Goal: Ask a question

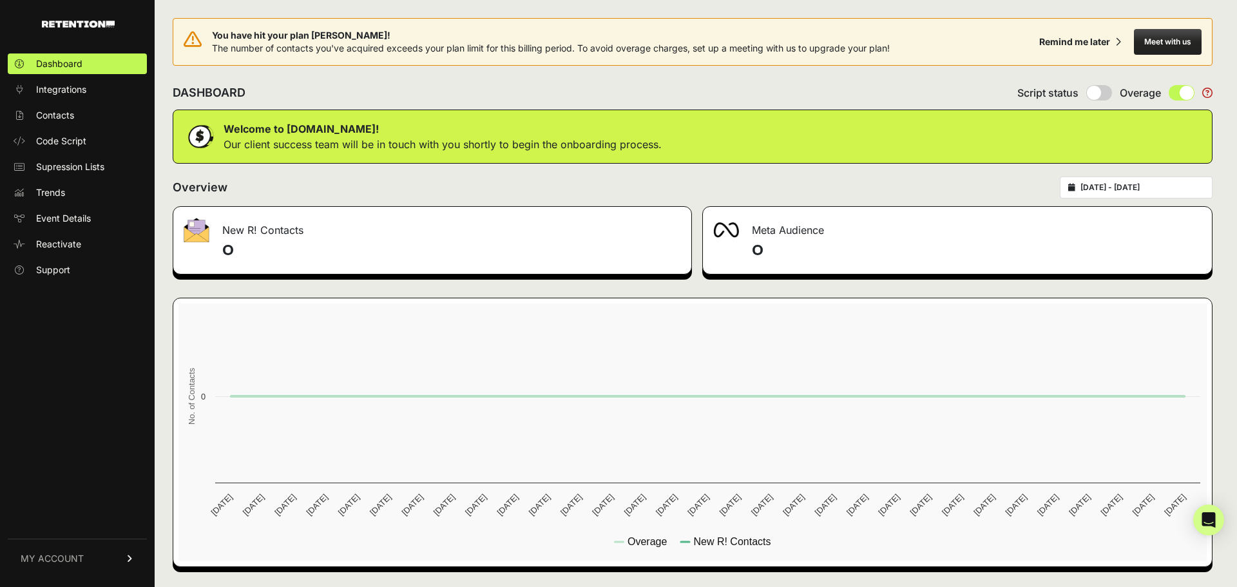
click at [1164, 44] on button "Meet with us" at bounding box center [1168, 42] width 68 height 26
click at [1206, 519] on icon "Open Intercom Messenger" at bounding box center [1208, 520] width 15 height 17
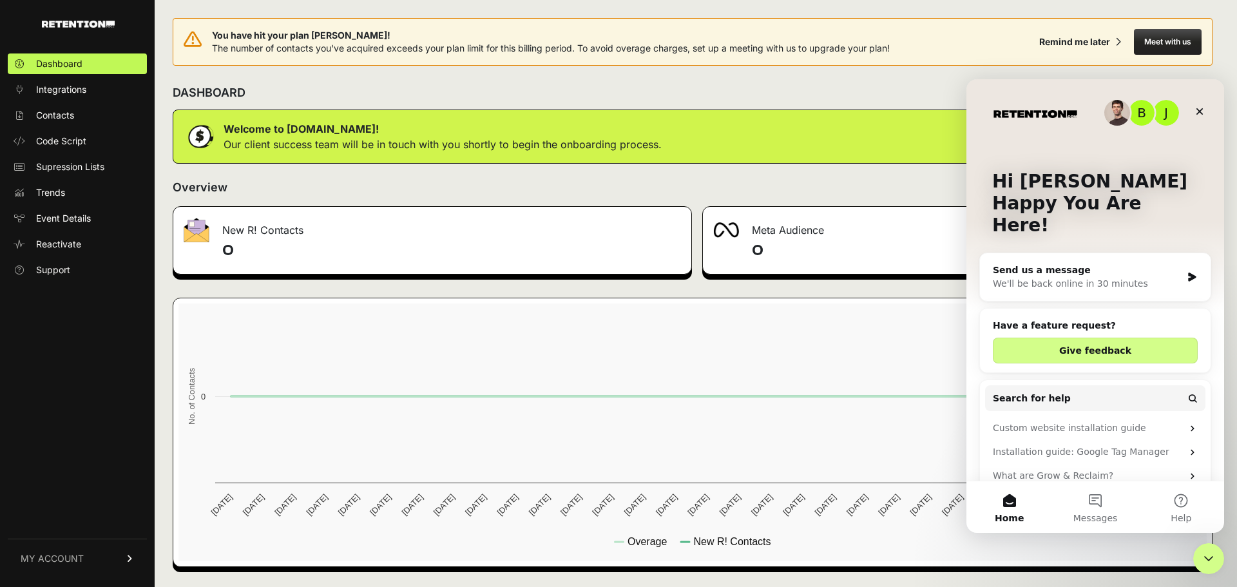
click at [1101, 277] on div "We'll be back online in 30 minutes" at bounding box center [1087, 284] width 189 height 14
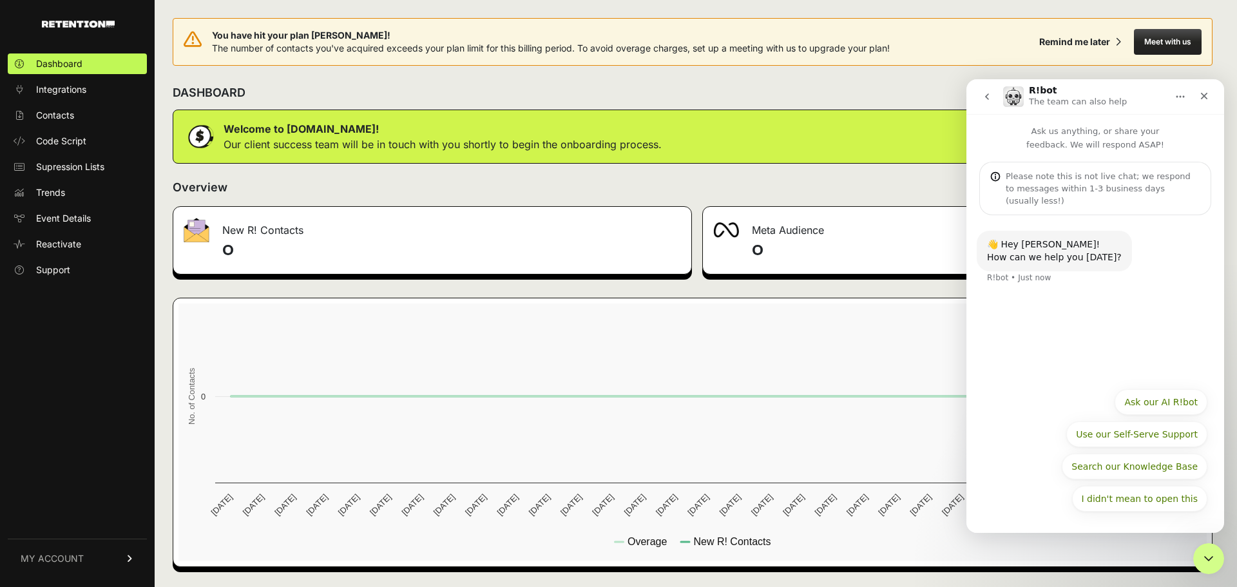
click at [1029, 179] on div "Please note this is not live chat; we respond to messages within 1-3 business d…" at bounding box center [1103, 188] width 195 height 37
click at [1054, 251] on div "How can we help you [DATE]?" at bounding box center [1054, 257] width 135 height 13
click at [1075, 299] on div "👋 Hey [PERSON_NAME]! How can we help you [DATE]? R!bot • Just now" at bounding box center [1096, 298] width 258 height 166
click at [1051, 184] on div "Please note this is not live chat; we respond to messages within 1-3 business d…" at bounding box center [1103, 188] width 195 height 37
click at [988, 104] on button "go back" at bounding box center [987, 96] width 24 height 24
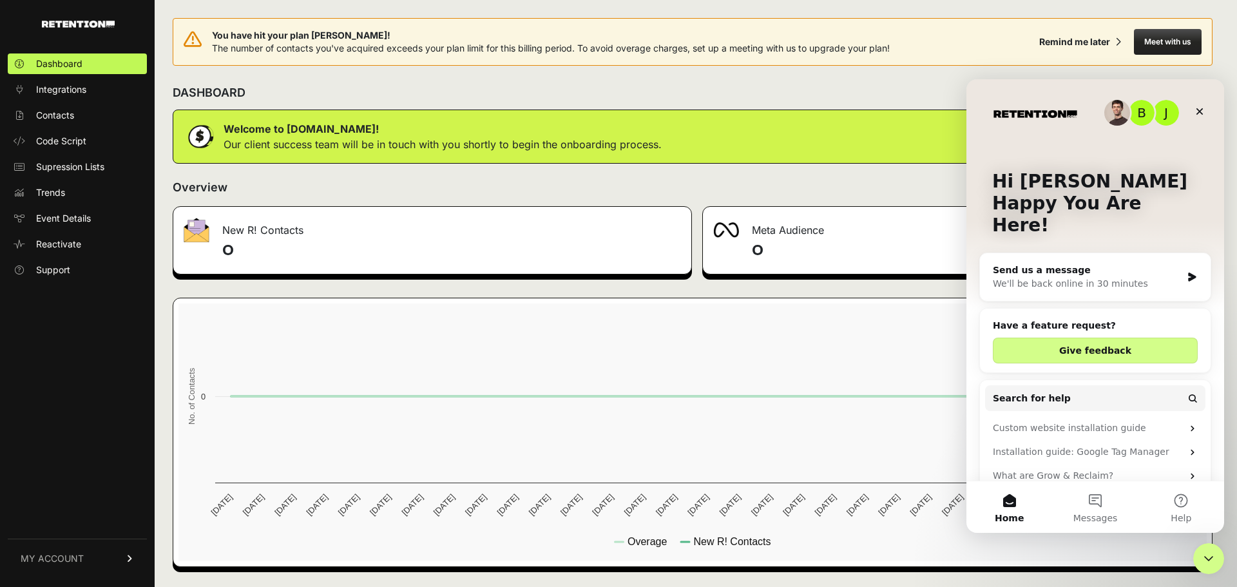
click at [1102, 264] on div "Send us a message" at bounding box center [1087, 271] width 189 height 14
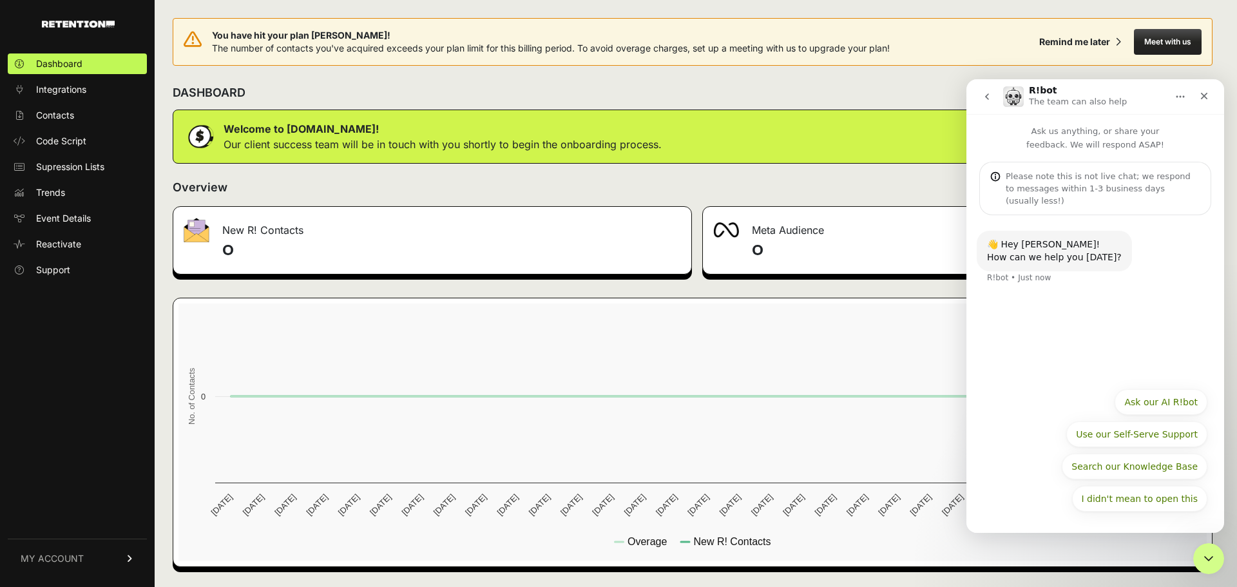
click at [1038, 177] on div "Please note this is not live chat; we respond to messages within 1-3 business d…" at bounding box center [1103, 188] width 195 height 37
click at [1054, 238] on div "👋 Hey [PERSON_NAME]!" at bounding box center [1054, 244] width 135 height 13
click at [1177, 98] on icon "Home" at bounding box center [1180, 97] width 10 height 10
click at [1202, 96] on icon "Close" at bounding box center [1204, 96] width 10 height 10
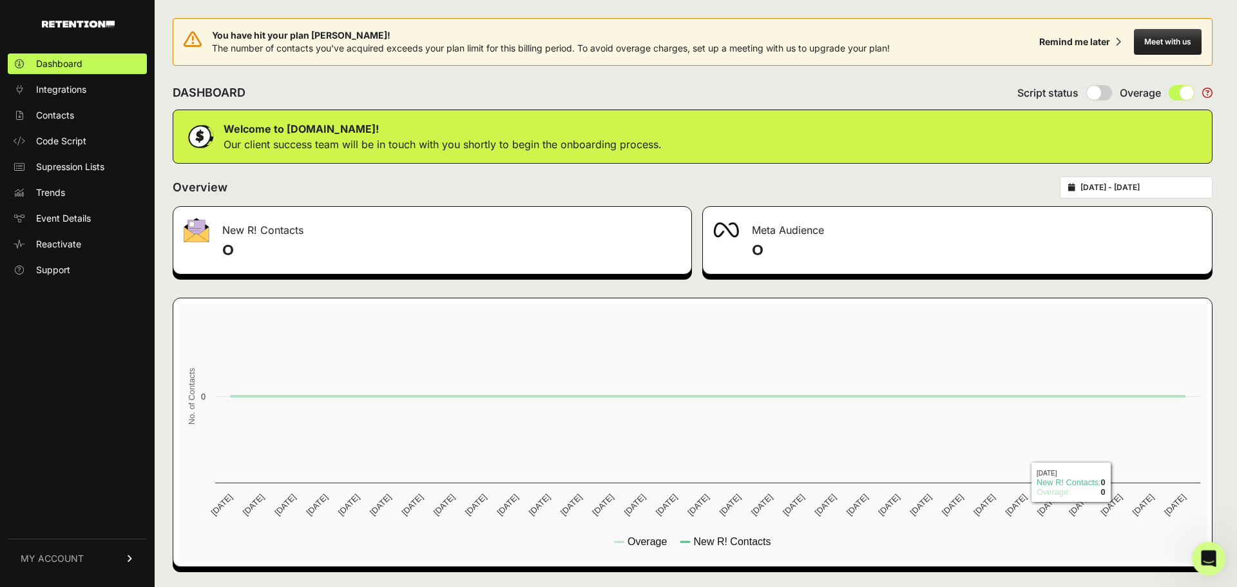
click at [1201, 560] on icon "Open Intercom Messenger" at bounding box center [1207, 556] width 21 height 21
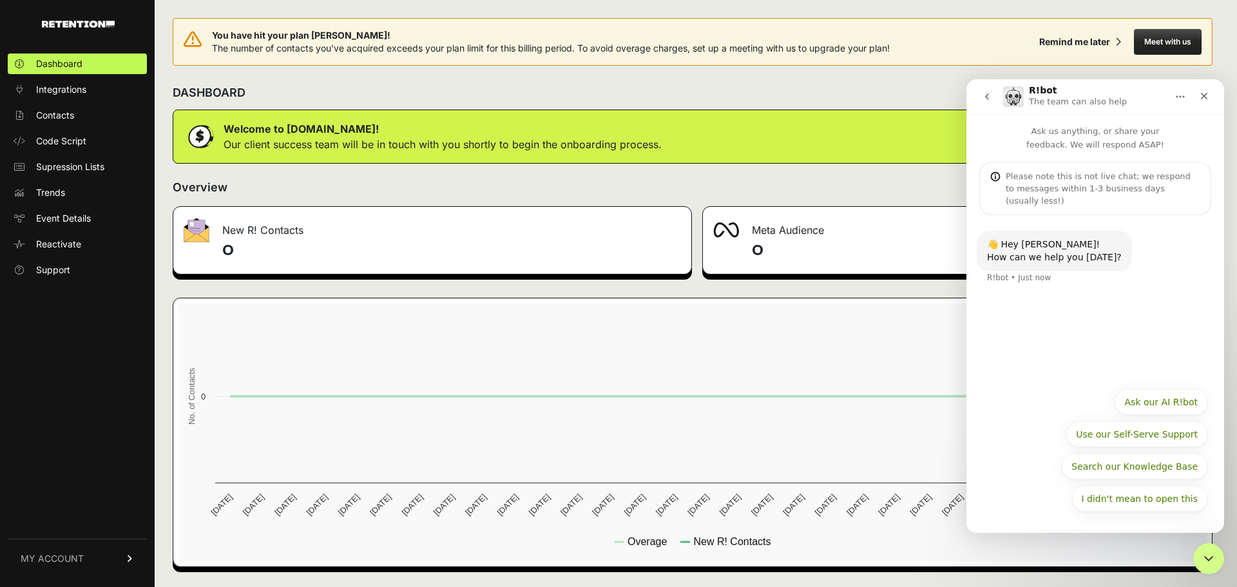
click at [990, 89] on button "go back" at bounding box center [987, 96] width 24 height 24
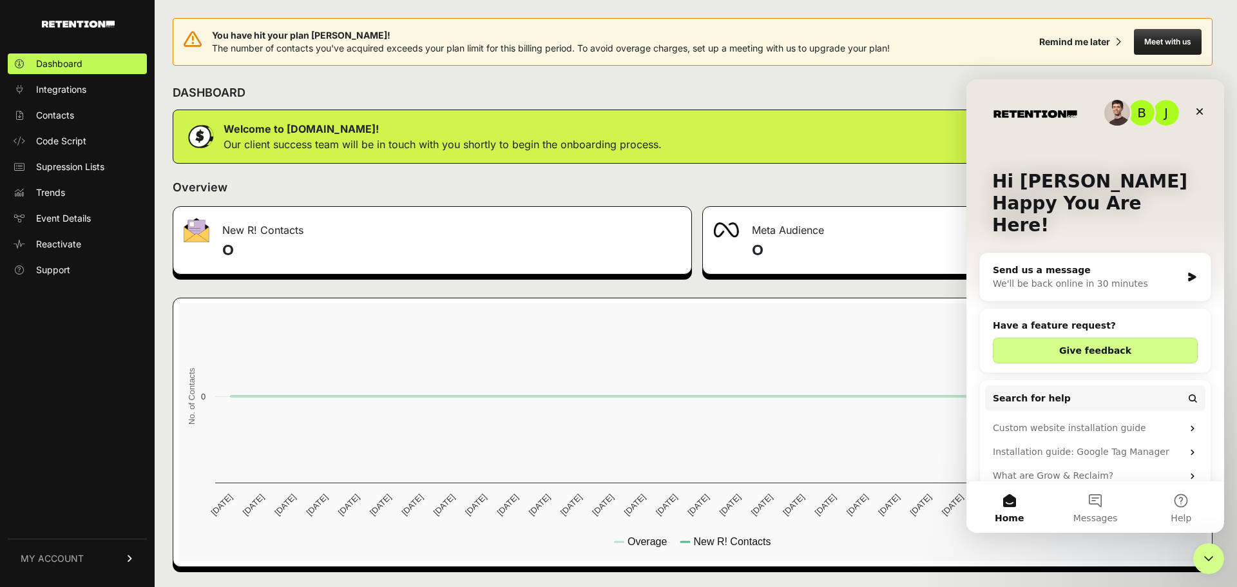
click at [1114, 113] on img "Intercom messenger" at bounding box center [1118, 113] width 26 height 26
click at [1142, 117] on div "B" at bounding box center [1142, 113] width 26 height 26
click at [1161, 115] on div "J" at bounding box center [1167, 113] width 26 height 26
click at [1158, 169] on div "[PERSON_NAME] Hi [PERSON_NAME] 👋 Happy You Are Here!" at bounding box center [1096, 206] width 232 height 254
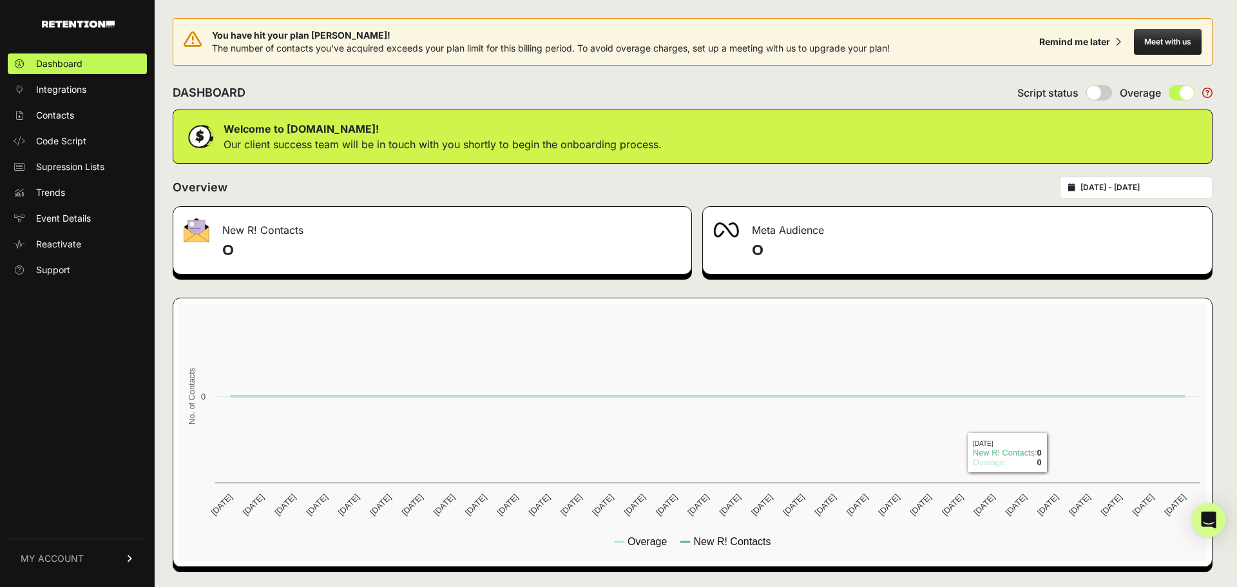
click at [1204, 515] on icon "Open Intercom Messenger" at bounding box center [1208, 520] width 15 height 17
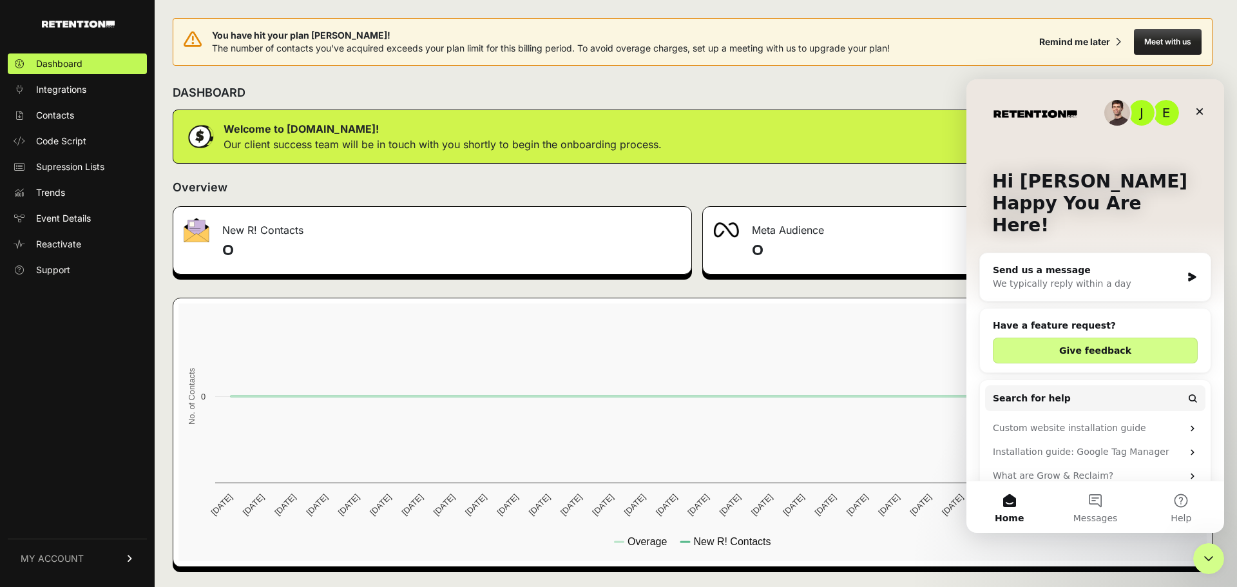
click at [851, 189] on div "Overview 2025-08-17 - 2025-09-16" at bounding box center [693, 188] width 1040 height 22
click at [886, 188] on div "Overview 2025-08-17 - 2025-09-16" at bounding box center [693, 188] width 1040 height 22
click at [1202, 119] on div "Close" at bounding box center [1199, 111] width 23 height 23
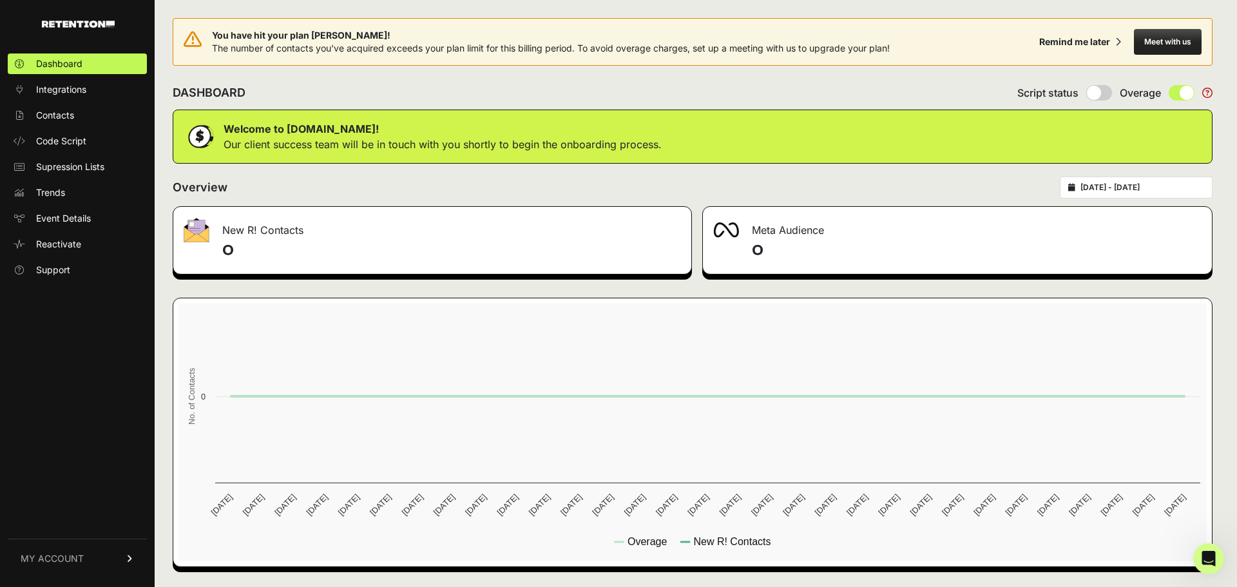
click at [947, 187] on div "Overview 2025-08-17 - 2025-09-16" at bounding box center [693, 188] width 1040 height 22
click at [1212, 561] on icon "Open Intercom Messenger" at bounding box center [1207, 556] width 21 height 21
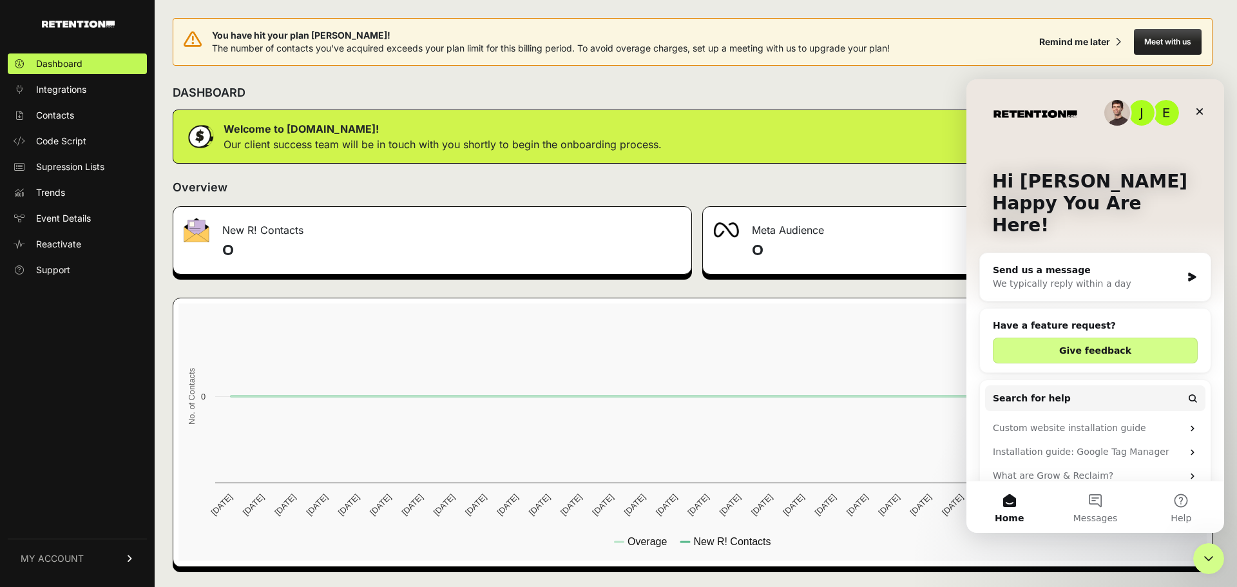
click at [1160, 277] on div "We typically reply within a day" at bounding box center [1087, 284] width 189 height 14
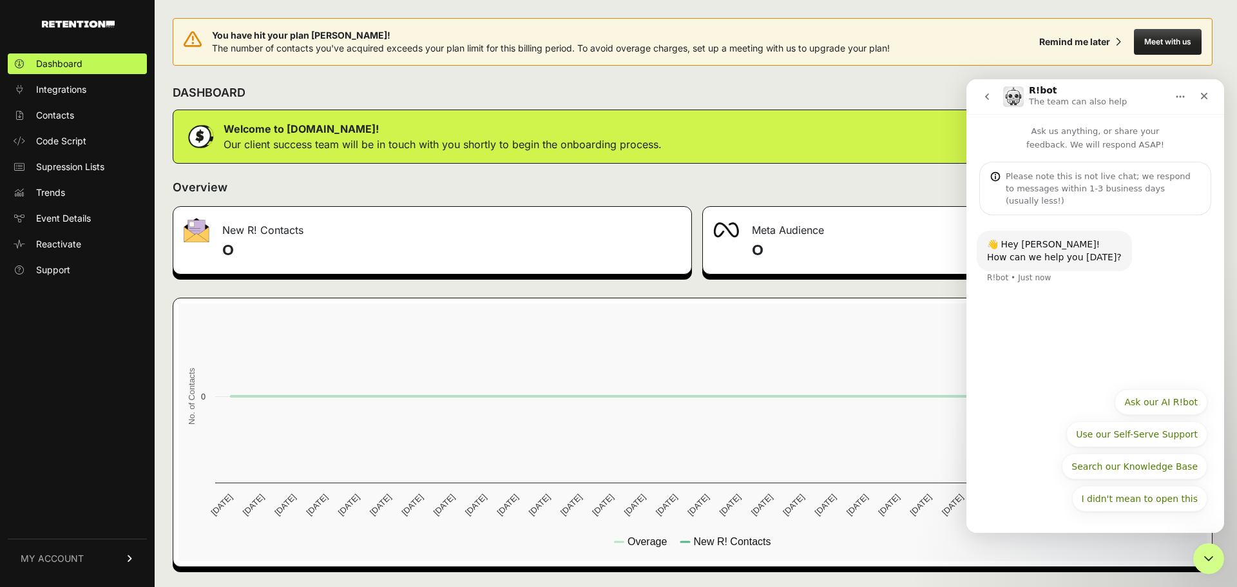
click at [1082, 324] on div "👋 Hey [PERSON_NAME]! How can we help you [DATE]? R!bot • Just now" at bounding box center [1096, 298] width 258 height 166
click at [1134, 438] on button "Use our Self-Serve Support" at bounding box center [1137, 434] width 141 height 26
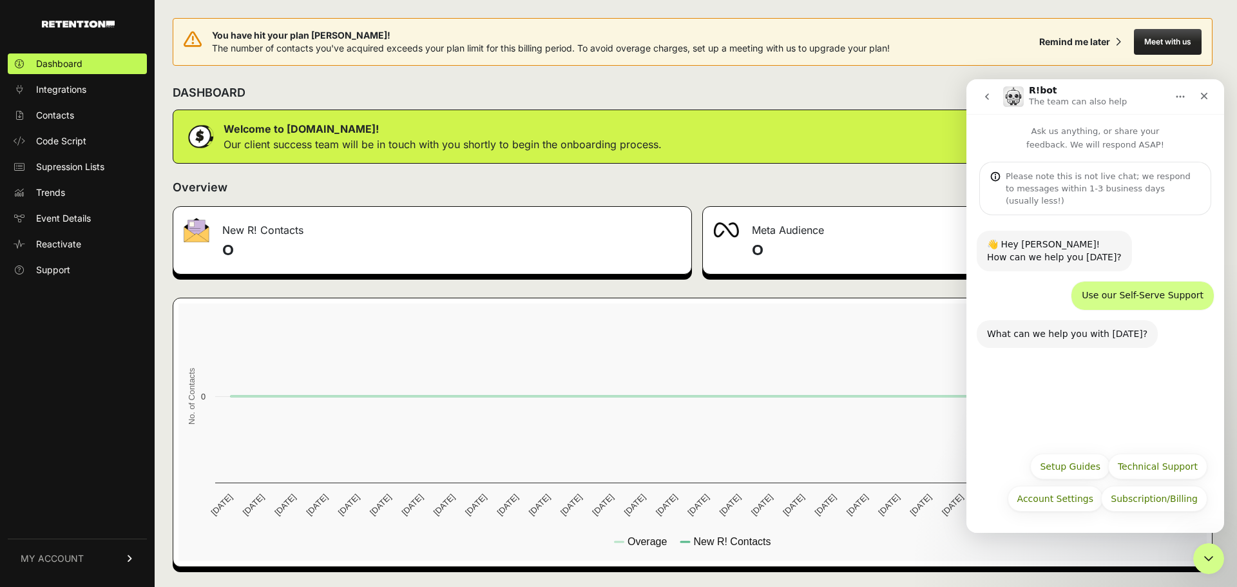
click at [1141, 385] on div "👋 Hey Peter! How can we help you today? R!bot • Just now Use our Self-Serve Sup…" at bounding box center [1096, 330] width 258 height 230
click at [1083, 186] on div "Please note this is not live chat; we respond to messages within 1-3 business d…" at bounding box center [1103, 188] width 195 height 37
click at [1081, 179] on div "Please note this is not live chat; we respond to messages within 1-3 business d…" at bounding box center [1103, 188] width 195 height 37
click at [1081, 141] on p "Ask us anything, or share your feedback. We will respond ASAP!" at bounding box center [1096, 132] width 258 height 37
click at [1105, 407] on div "👋 Hey Peter! How can we help you today? R!bot • Just now Use our Self-Serve Sup…" at bounding box center [1096, 330] width 258 height 230
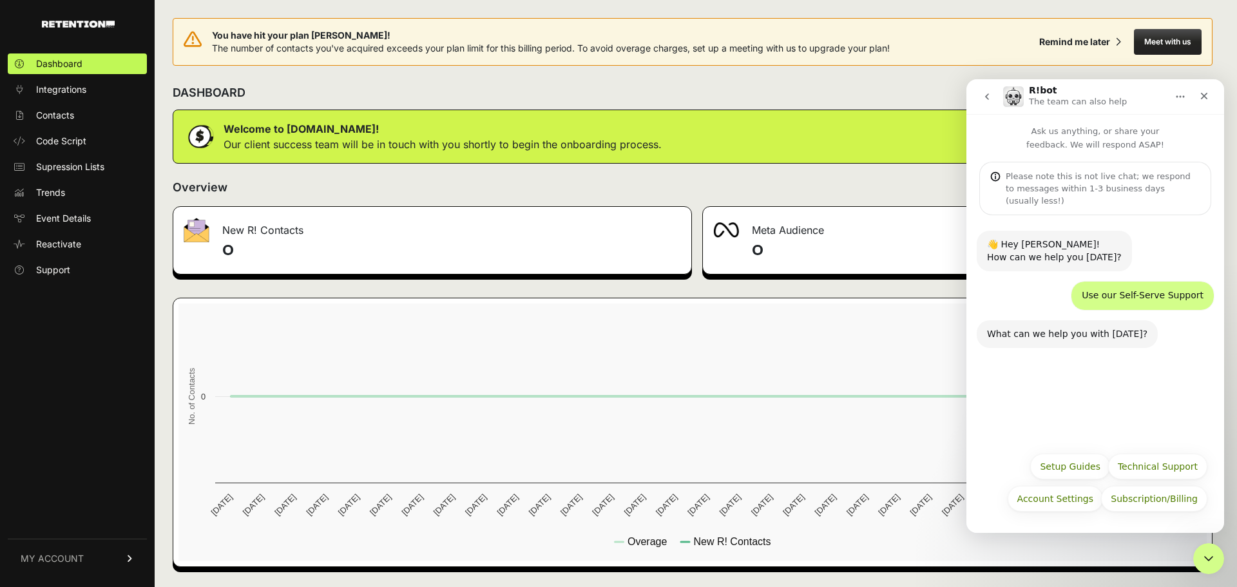
click at [1079, 328] on div "What can we help you with today?" at bounding box center [1067, 334] width 160 height 13
click at [1092, 188] on div "Please note this is not live chat; we respond to messages within 1-3 business d…" at bounding box center [1103, 188] width 195 height 37
click at [1173, 183] on div "Please note this is not live chat; we respond to messages within 1-3 business d…" at bounding box center [1103, 188] width 195 height 37
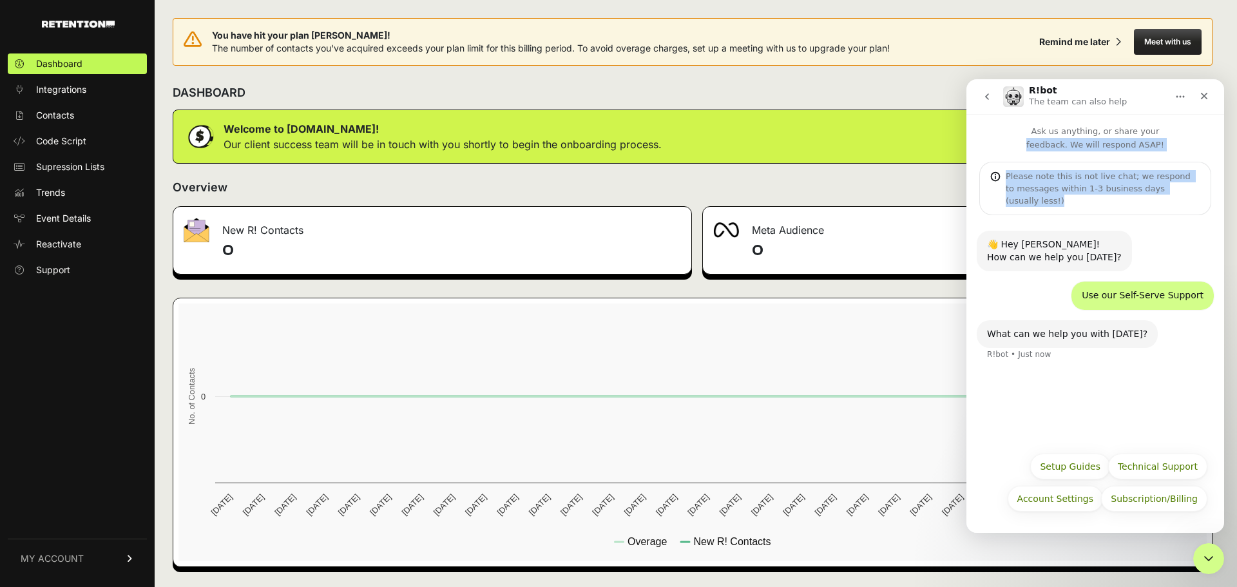
drag, startPoint x: 1184, startPoint y: 188, endPoint x: 976, endPoint y: 148, distance: 212.6
click at [976, 148] on div "Ask us anything, or share your feedback. We will respond ASAP! Please note this…" at bounding box center [1096, 164] width 258 height 101
click at [1092, 178] on div "Please note this is not live chat; we respond to messages within 1-3 business d…" at bounding box center [1103, 188] width 195 height 37
drag, startPoint x: 1184, startPoint y: 192, endPoint x: 1005, endPoint y: 171, distance: 179.8
click at [1005, 171] on div "Please note this is not live chat; we respond to messages within 1-3 business d…" at bounding box center [1096, 188] width 232 height 53
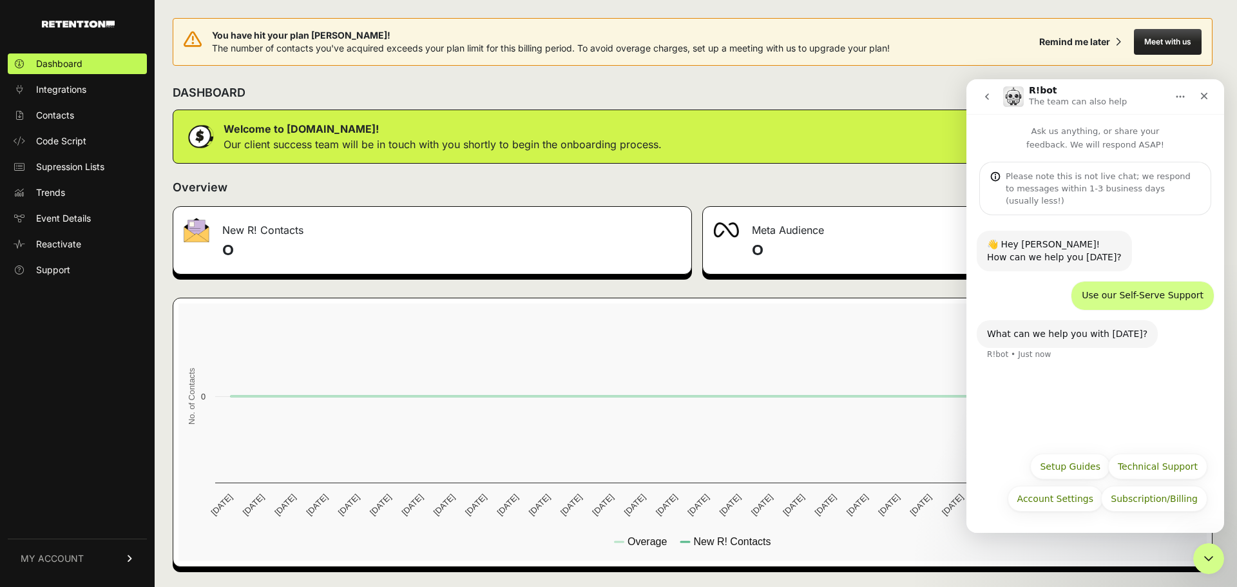
click at [1070, 371] on div "👋 Hey Peter! How can we help you today? R!bot • Just now Use our Self-Serve Sup…" at bounding box center [1096, 330] width 258 height 230
click at [1145, 500] on button "Subscription/Billing" at bounding box center [1154, 499] width 106 height 26
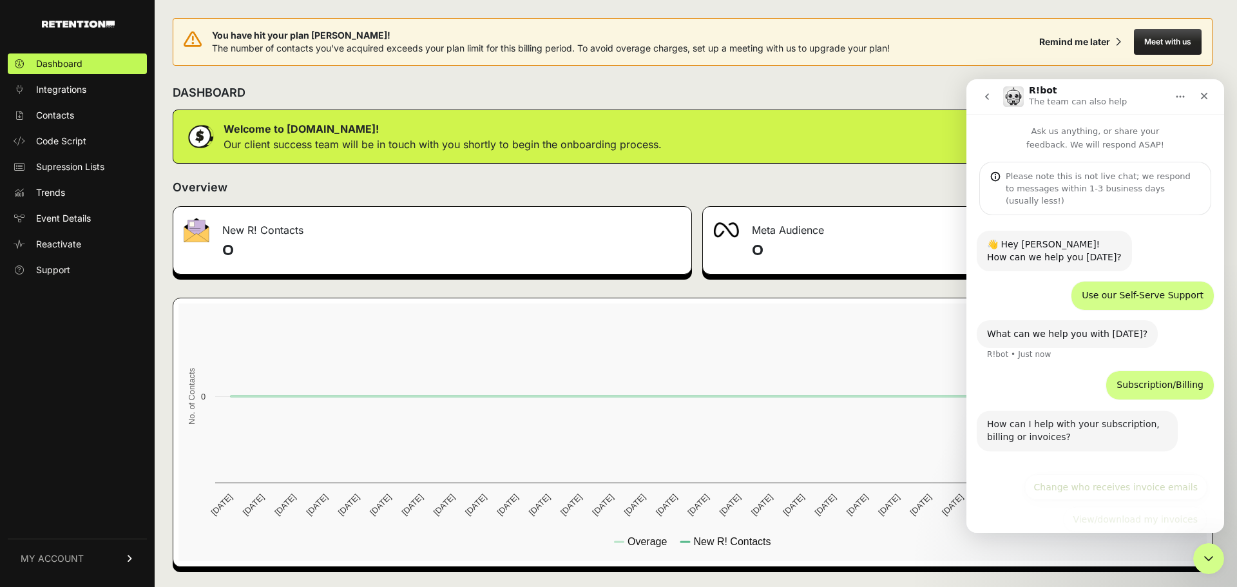
scroll to position [105, 0]
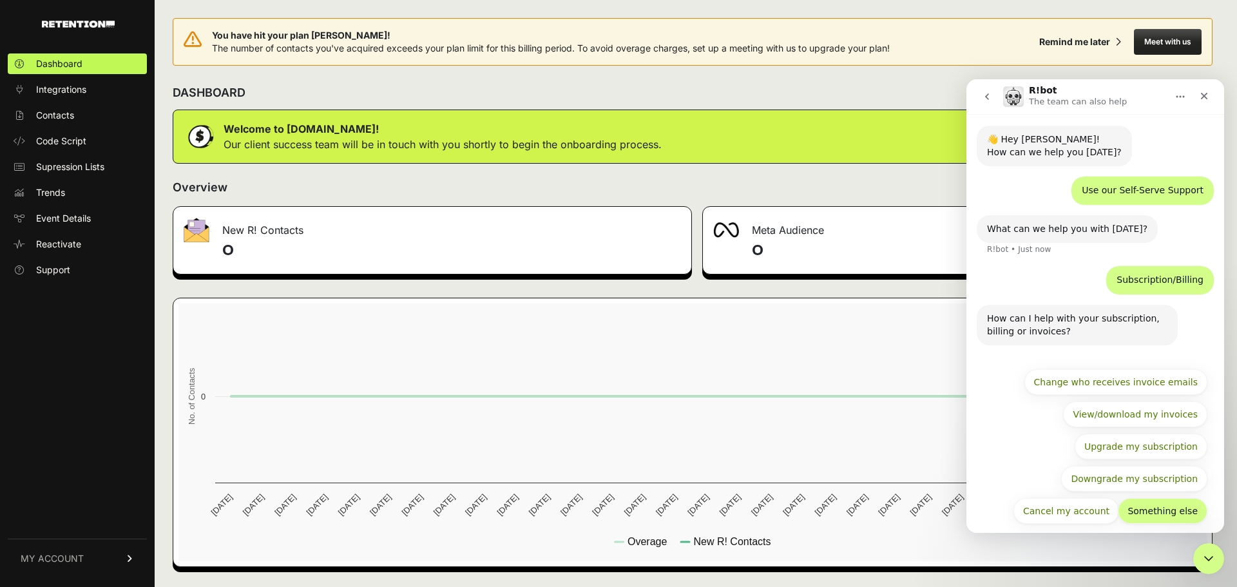
click at [1185, 505] on button "Something else" at bounding box center [1163, 511] width 90 height 26
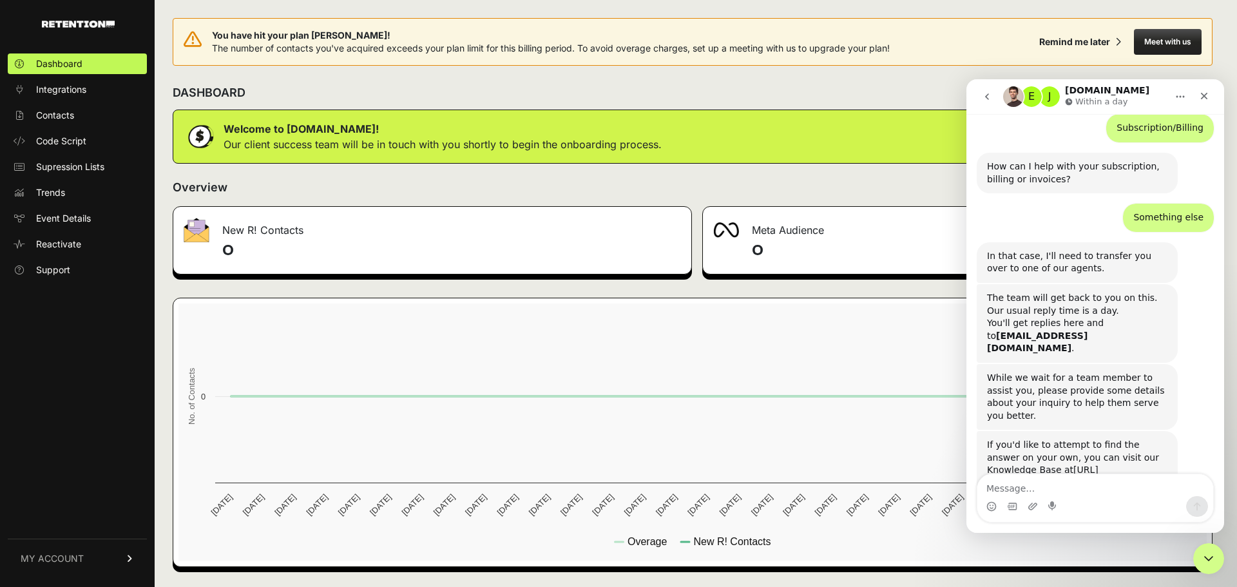
scroll to position [293, 0]
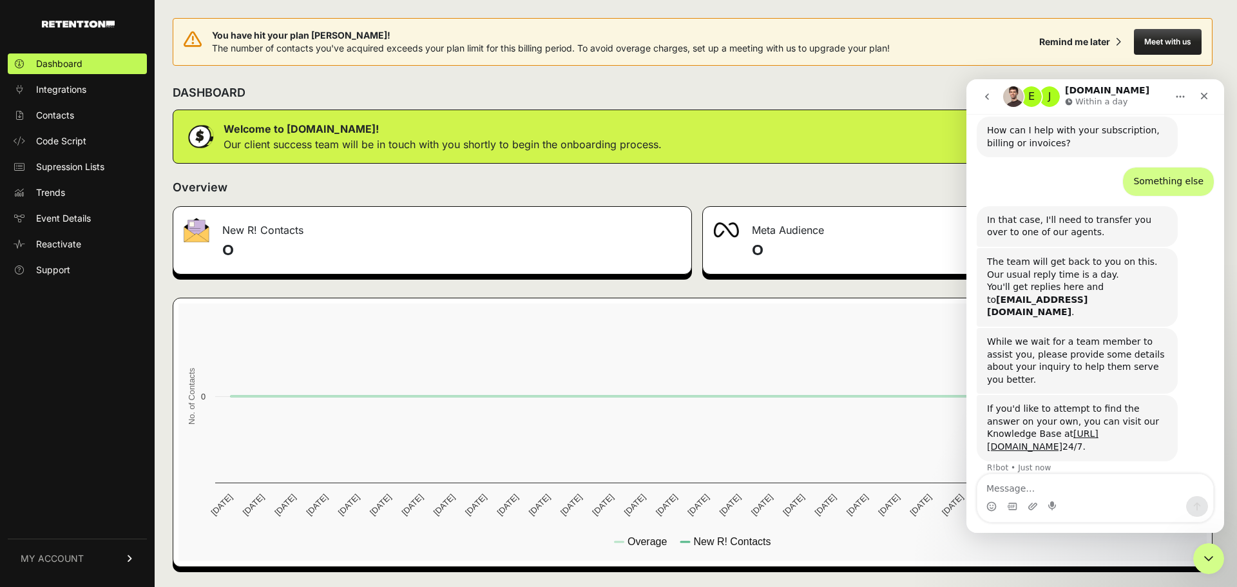
click at [1052, 490] on textarea "Message…" at bounding box center [1096, 485] width 236 height 22
click at [1092, 429] on link "https://support.retention.com/en/" at bounding box center [1042, 440] width 111 height 23
click at [1011, 99] on img "Intercom messenger" at bounding box center [1013, 96] width 21 height 21
click at [1175, 101] on button "Home" at bounding box center [1180, 96] width 24 height 24
click at [1128, 336] on div "While we wait for a team member to assist you, please provide some details abou…" at bounding box center [1077, 361] width 180 height 50
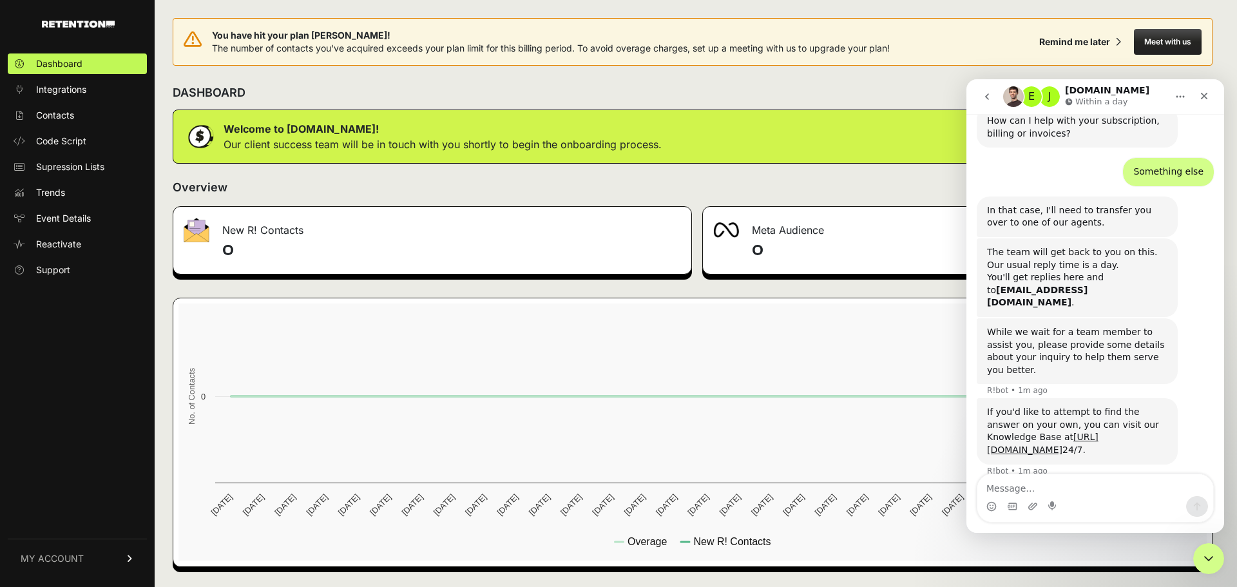
scroll to position [306, 0]
click at [985, 98] on icon "go back" at bounding box center [987, 97] width 10 height 10
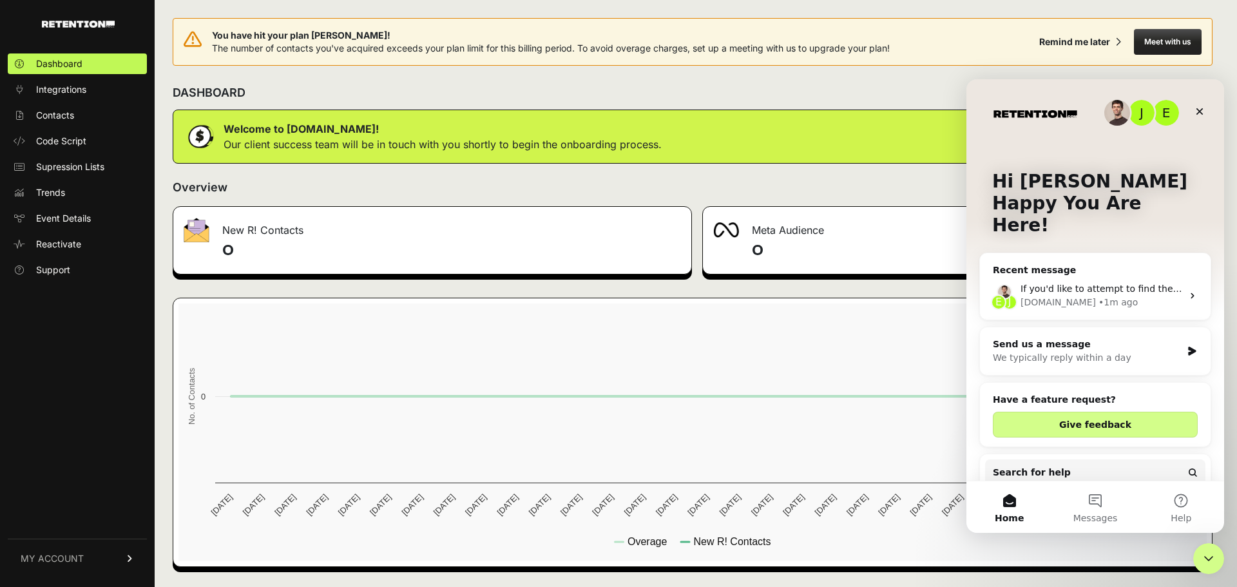
click at [1115, 351] on div "We typically reply within a day" at bounding box center [1087, 358] width 189 height 14
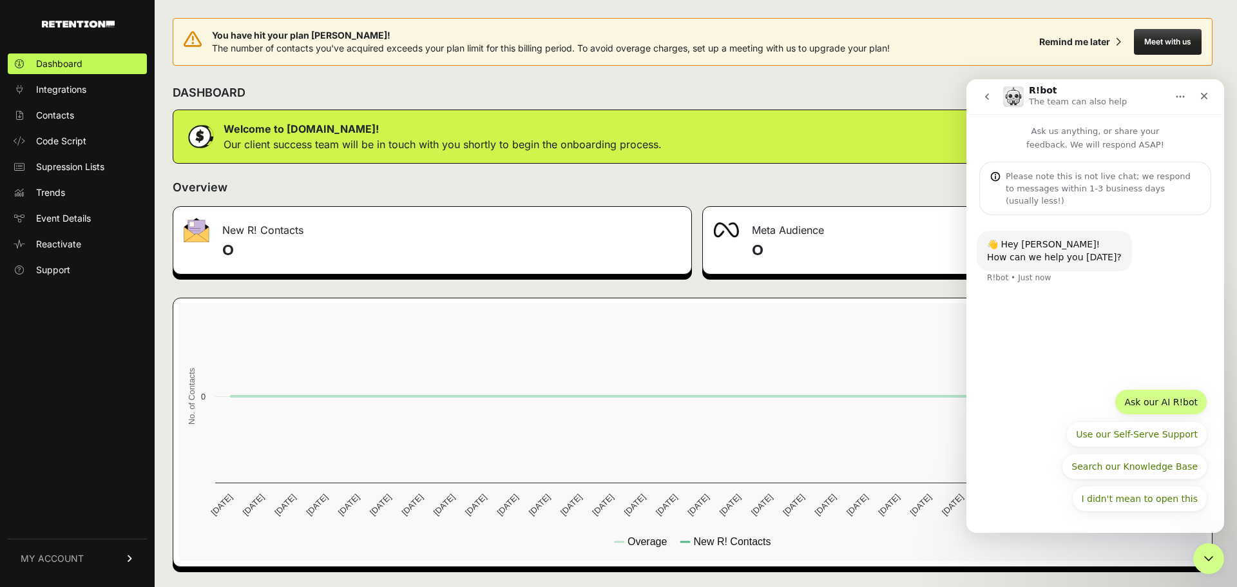
click at [1164, 398] on button "Ask our AI R!bot" at bounding box center [1161, 402] width 93 height 26
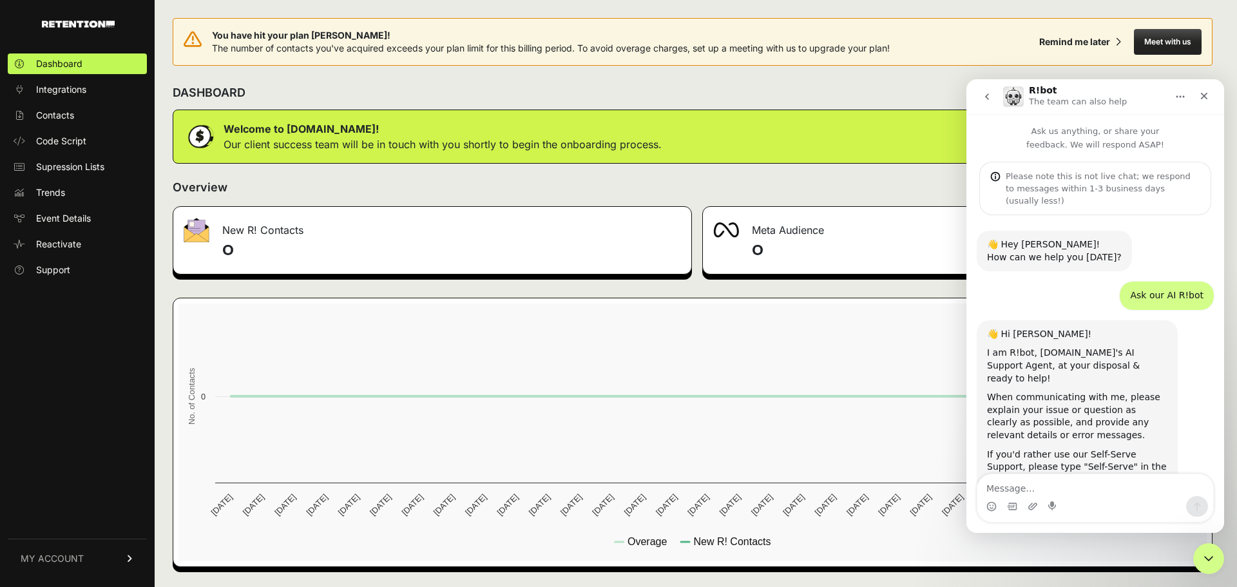
scroll to position [9, 0]
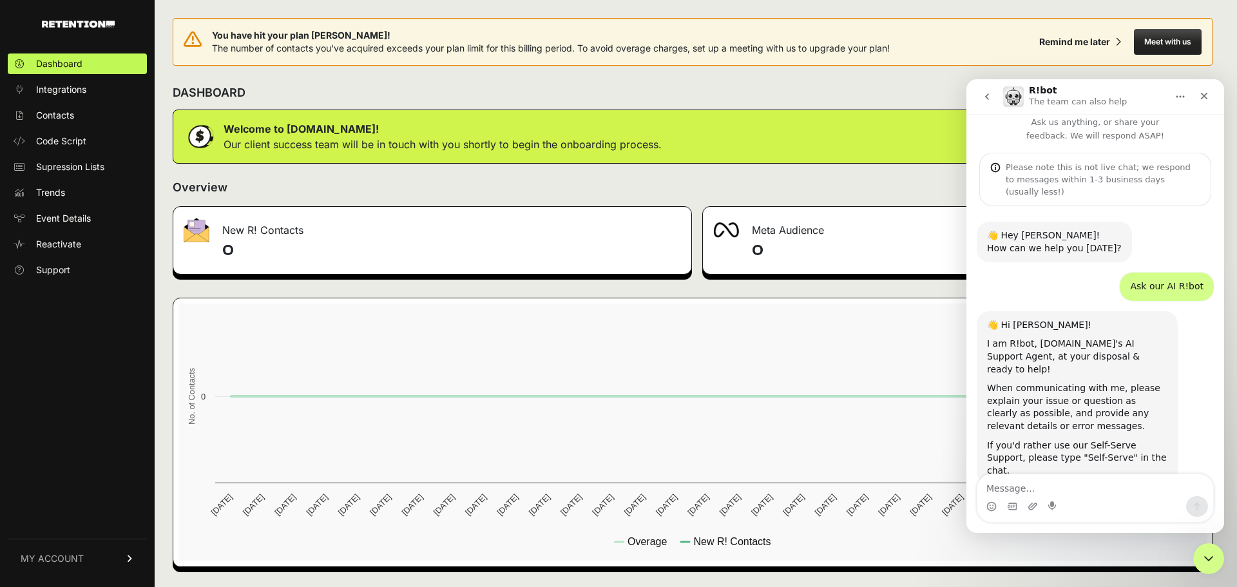
click at [1060, 488] on textarea "Message…" at bounding box center [1096, 485] width 236 height 22
click at [1090, 492] on textarea "Message…" at bounding box center [1096, 485] width 236 height 22
type textarea "How do I order your Holiday Accelerator pacakge?"
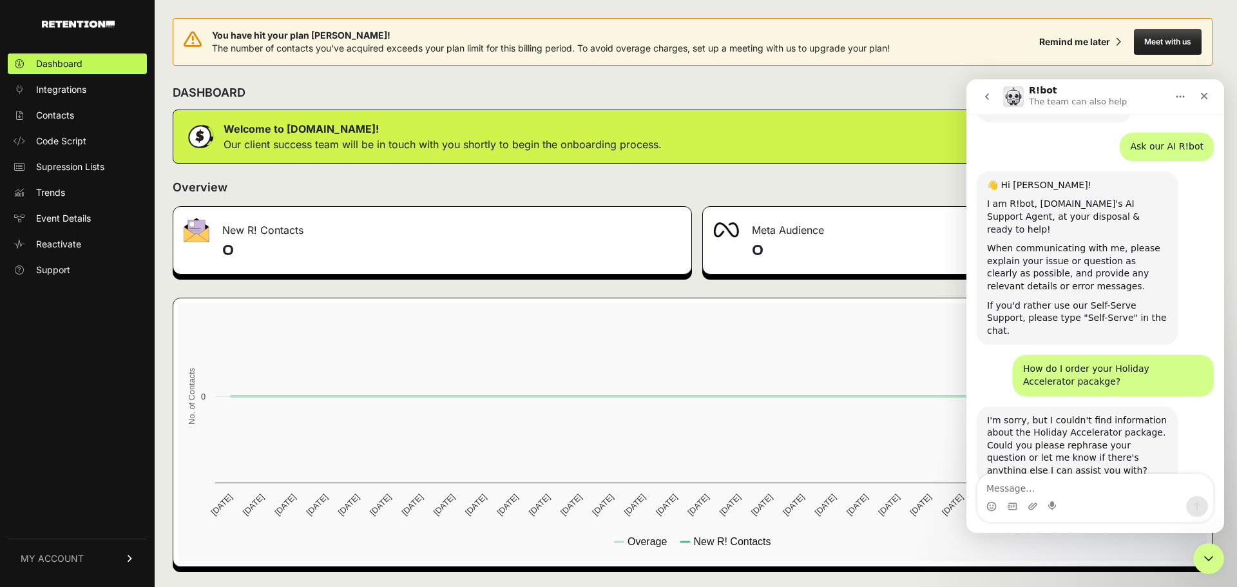
scroll to position [182, 0]
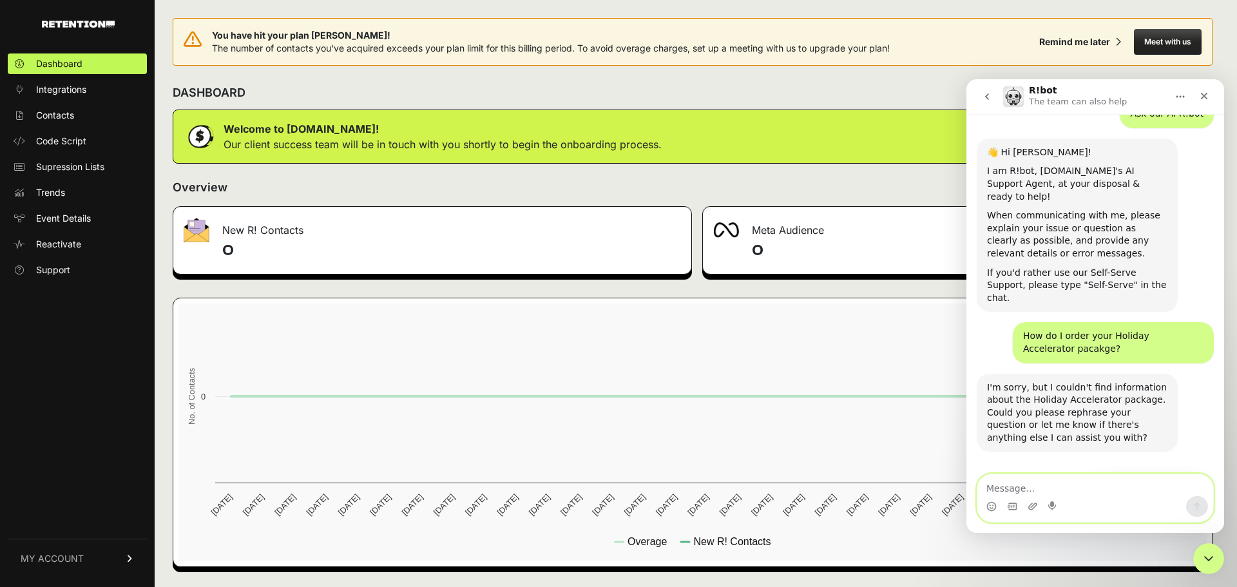
click at [1041, 487] on textarea "Message…" at bounding box center [1096, 485] width 236 height 22
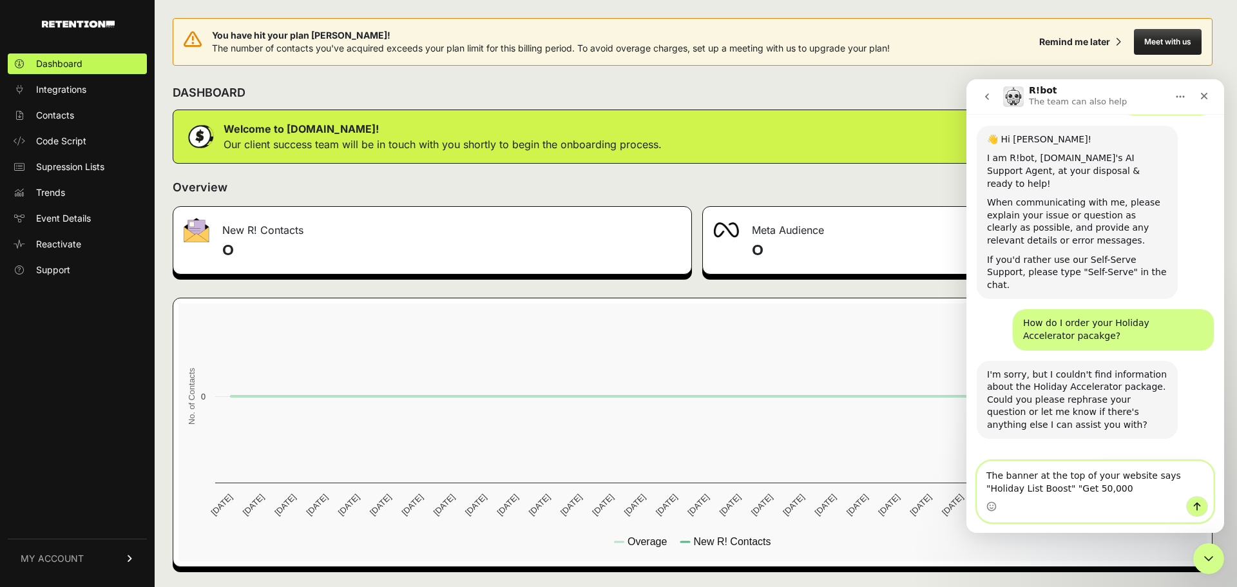
click at [1099, 486] on textarea "The banner at the top of your website says "Holiday List Boost" "Get 50,000" at bounding box center [1096, 478] width 236 height 35
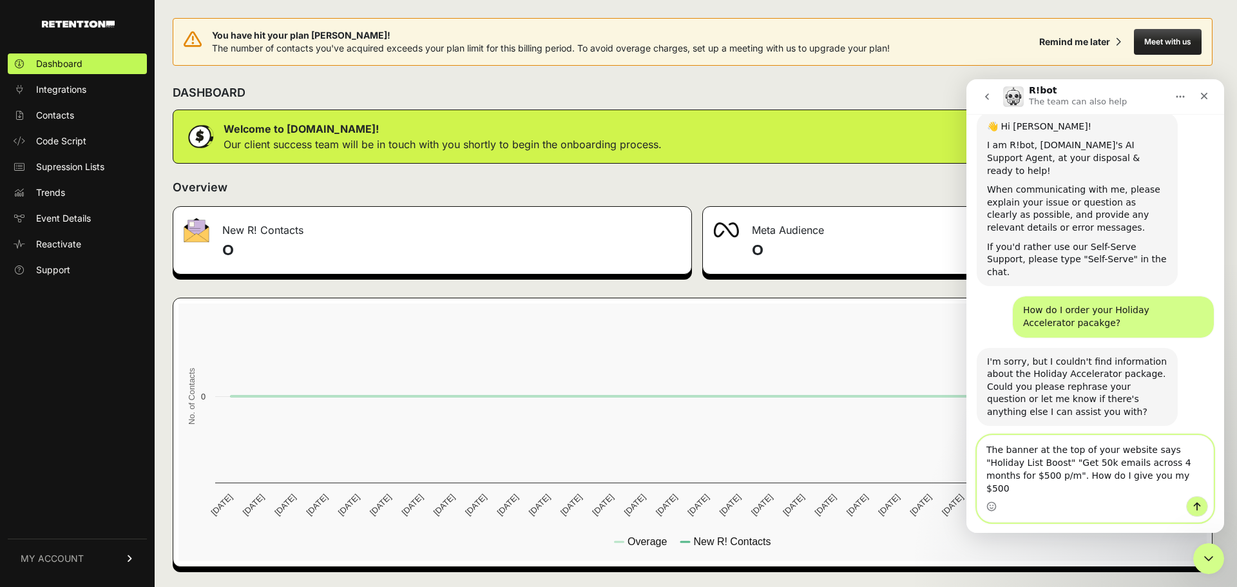
type textarea "The banner at the top of your website says "Holiday List Boost" "Get 50k emails…"
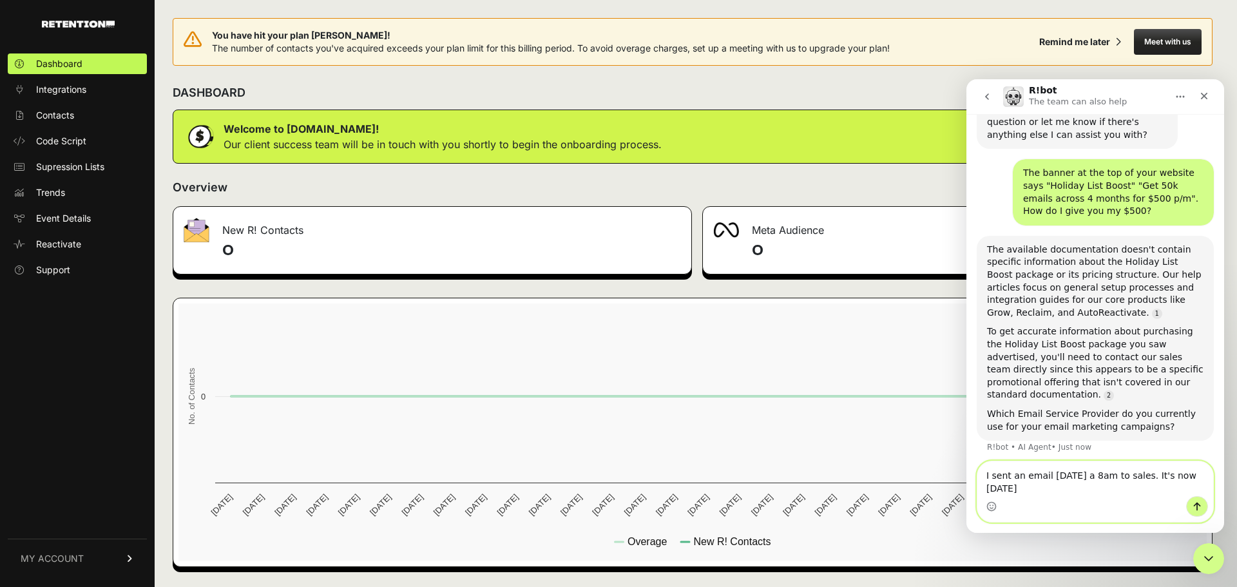
scroll to position [483, 0]
type textarea "I sent an email last Friday a 8am to sales. It's now Tuesday. No response."
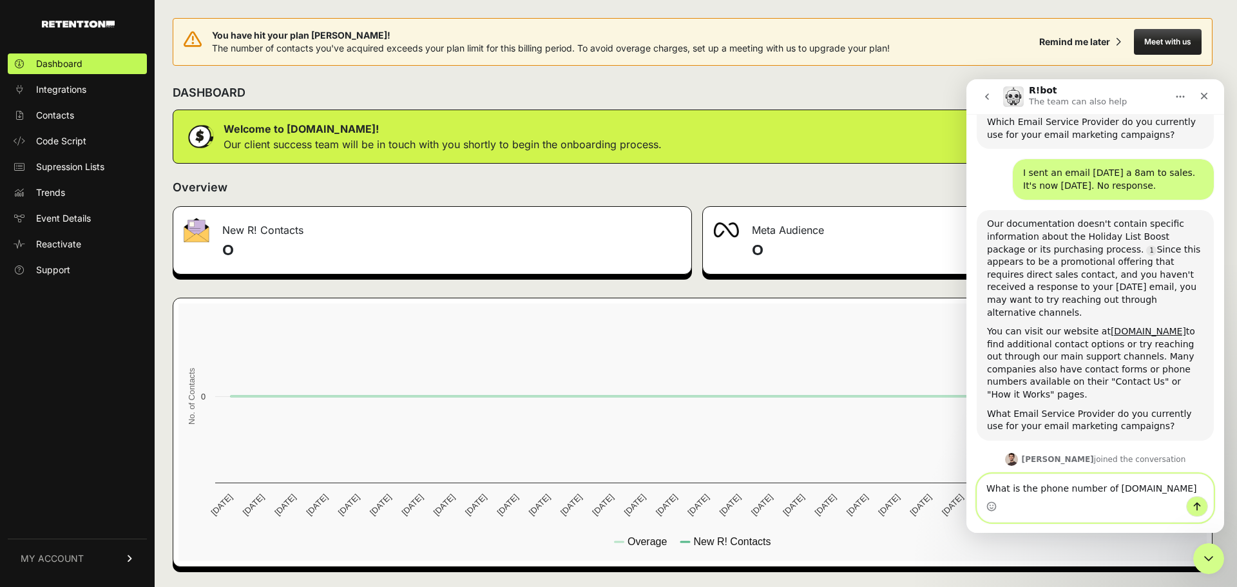
scroll to position [815, 0]
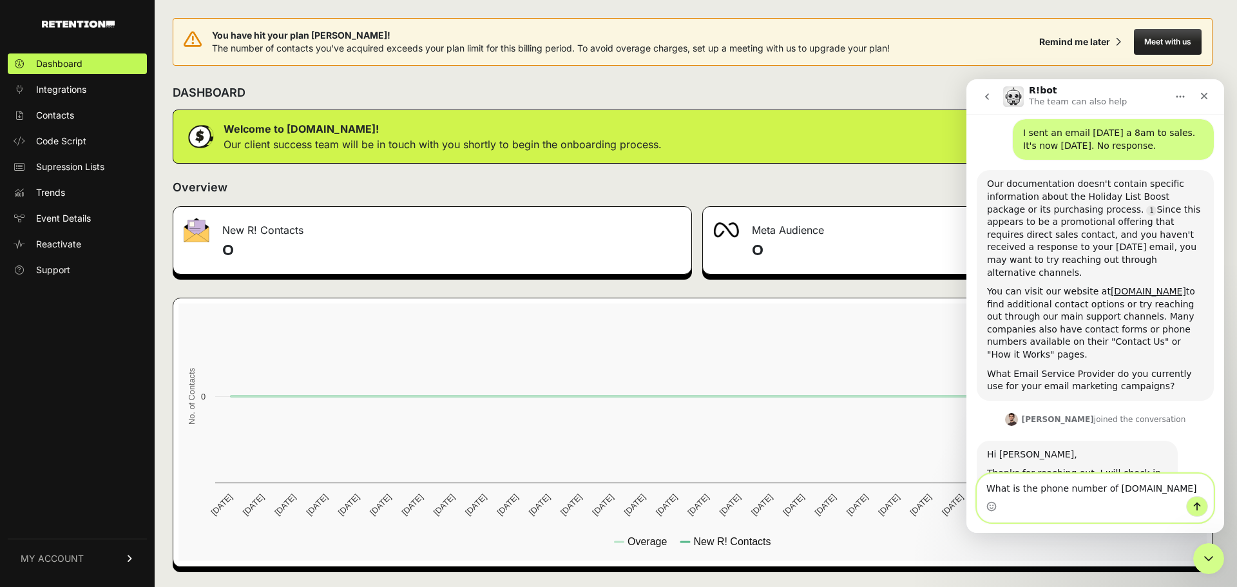
type textarea "What is the phone number of Retention.com?"
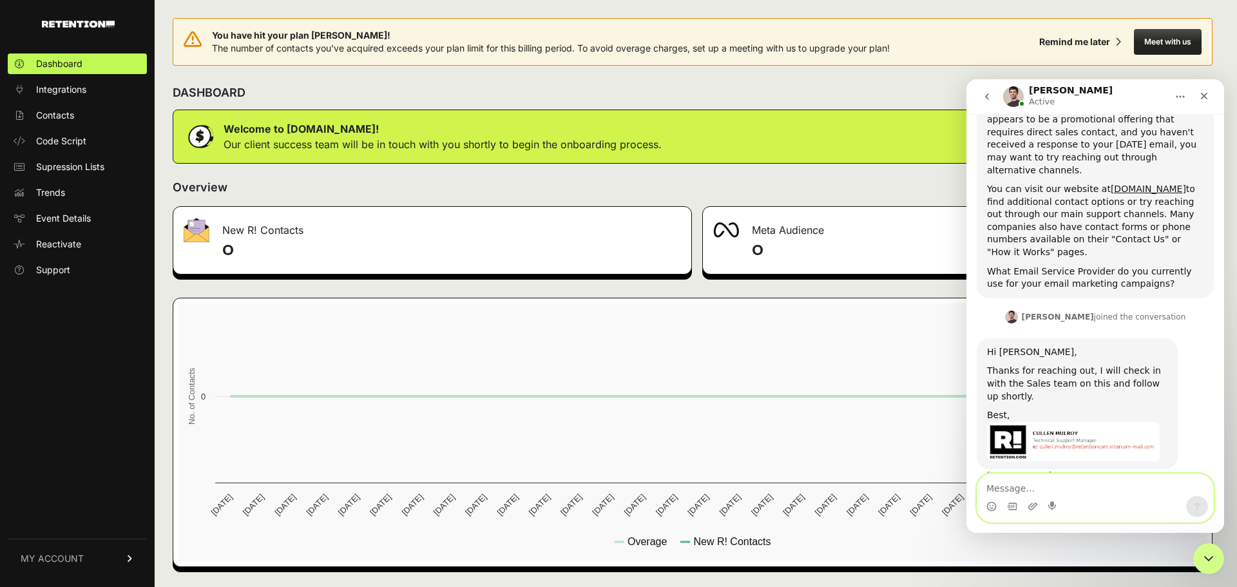
click at [1083, 491] on textarea "Message…" at bounding box center [1096, 485] width 236 height 22
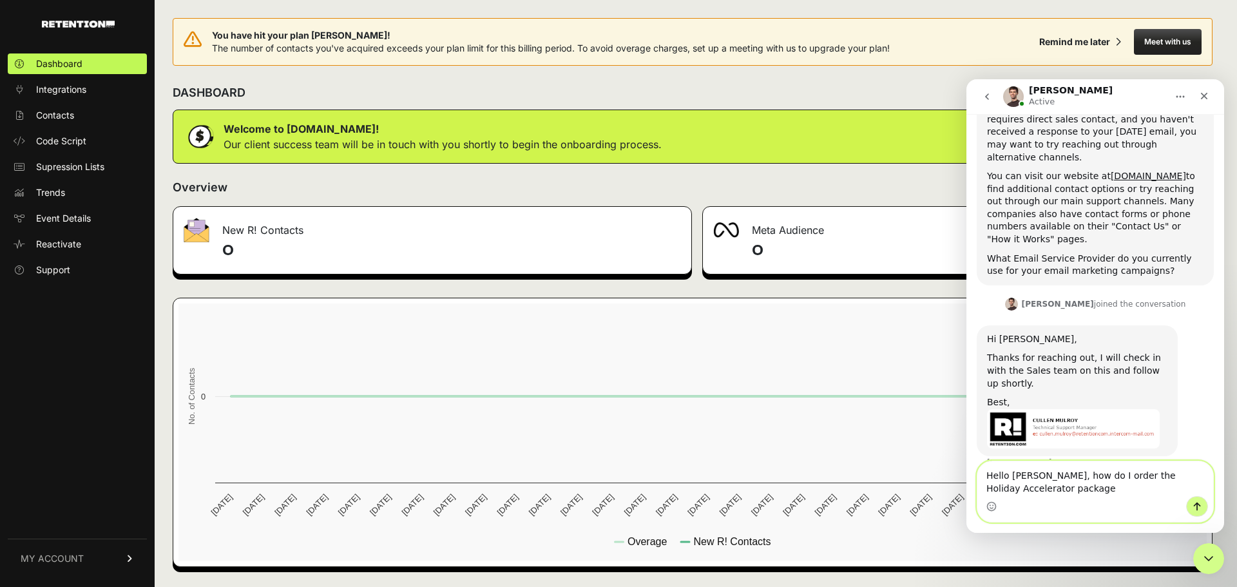
type textarea "Hello Cullen, how do I order the Holiday Accelerator package?"
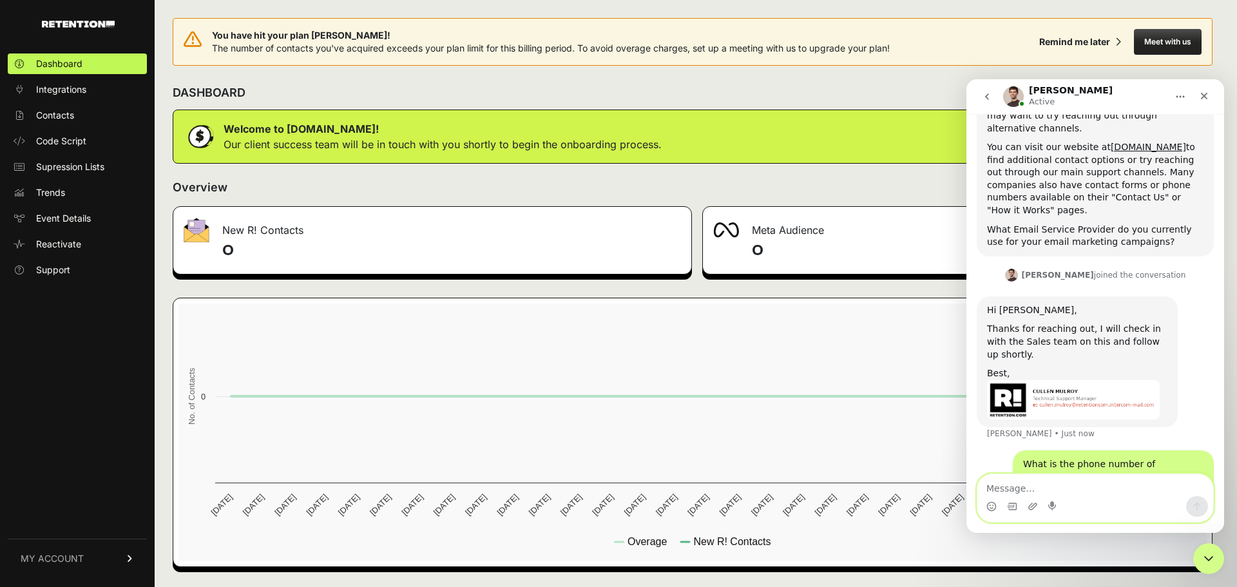
click at [1099, 492] on textarea "Message…" at bounding box center [1096, 485] width 236 height 22
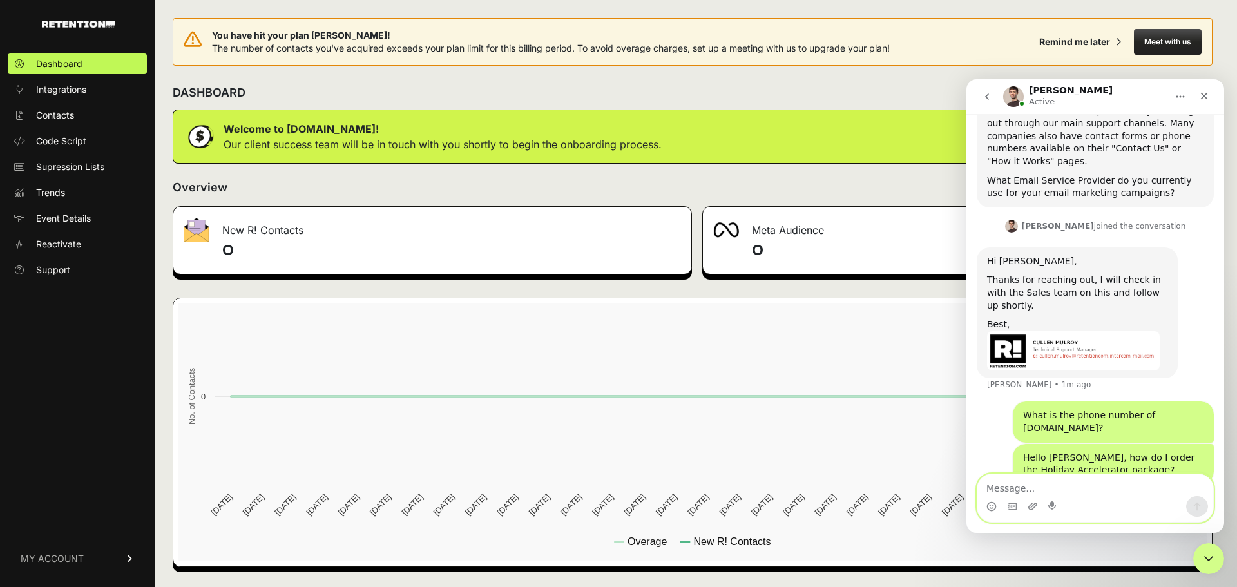
scroll to position [1009, 0]
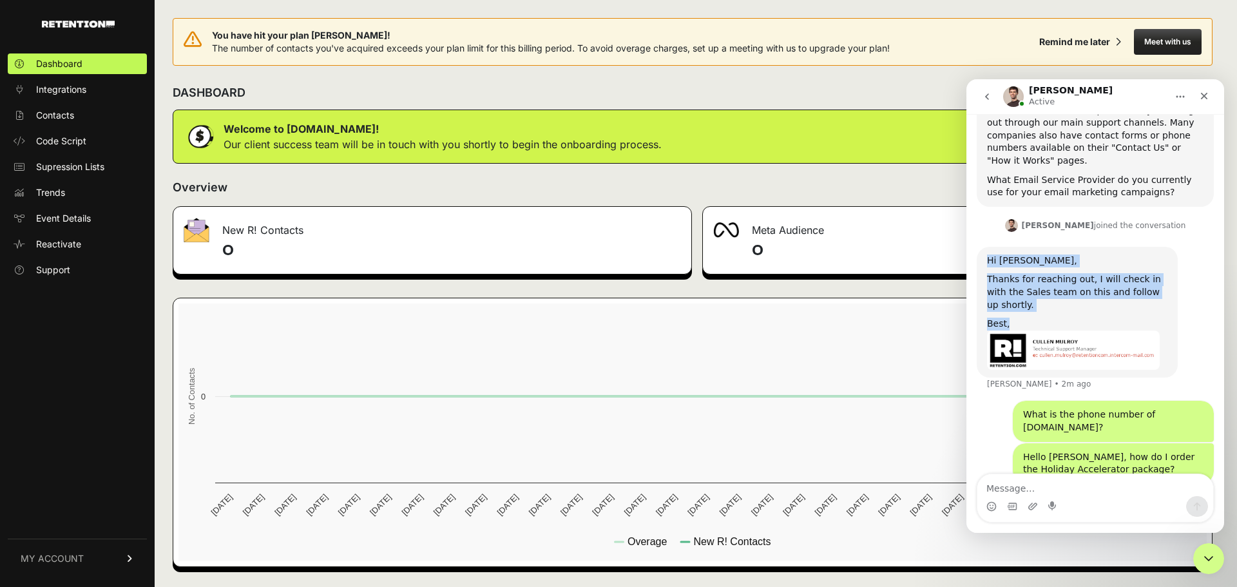
drag, startPoint x: 987, startPoint y: 201, endPoint x: 1051, endPoint y: 246, distance: 78.3
click at [1051, 247] on div "Hi Peter, Thanks for reaching out, I will check in with the Sales team on this …" at bounding box center [1077, 312] width 201 height 131
copy div "Hi Peter, Thanks for reaching out, I will check in with the Sales team on this …"
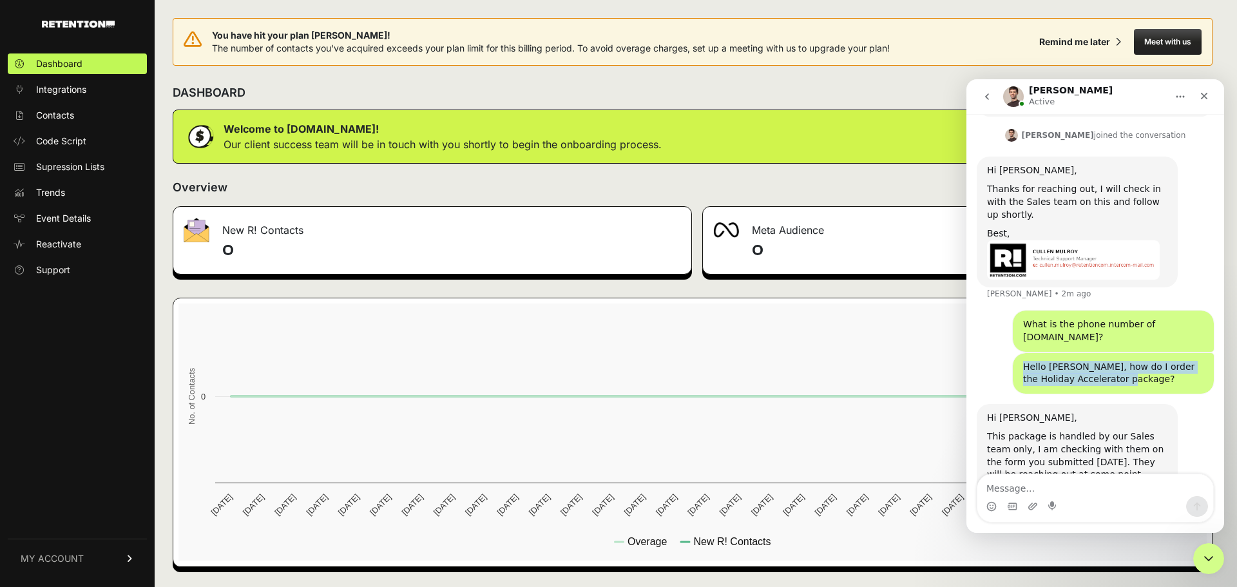
drag, startPoint x: 1016, startPoint y: 287, endPoint x: 1105, endPoint y: 313, distance: 92.6
click at [1105, 353] on div "Hello Cullen, how do I order the Holiday Accelerator package? Peter • 1m ago" at bounding box center [1113, 373] width 201 height 41
copy div "Hello Cullen, how do I order the Holiday Accelerator package?"
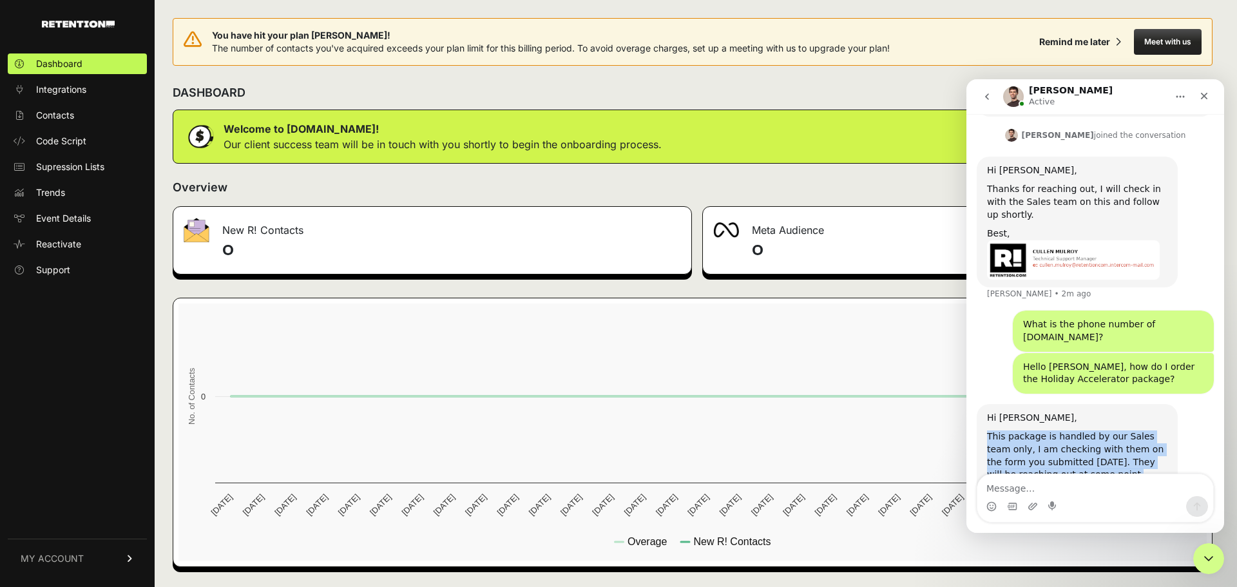
drag, startPoint x: 989, startPoint y: 361, endPoint x: 1083, endPoint y: 426, distance: 114.9
click at [1083, 426] on div "Hi Peter, This package is handled by our Sales team only, I am checking with th…" at bounding box center [1077, 462] width 180 height 101
copy div "This package is handled by our Sales team only, I am checking with them on the …"
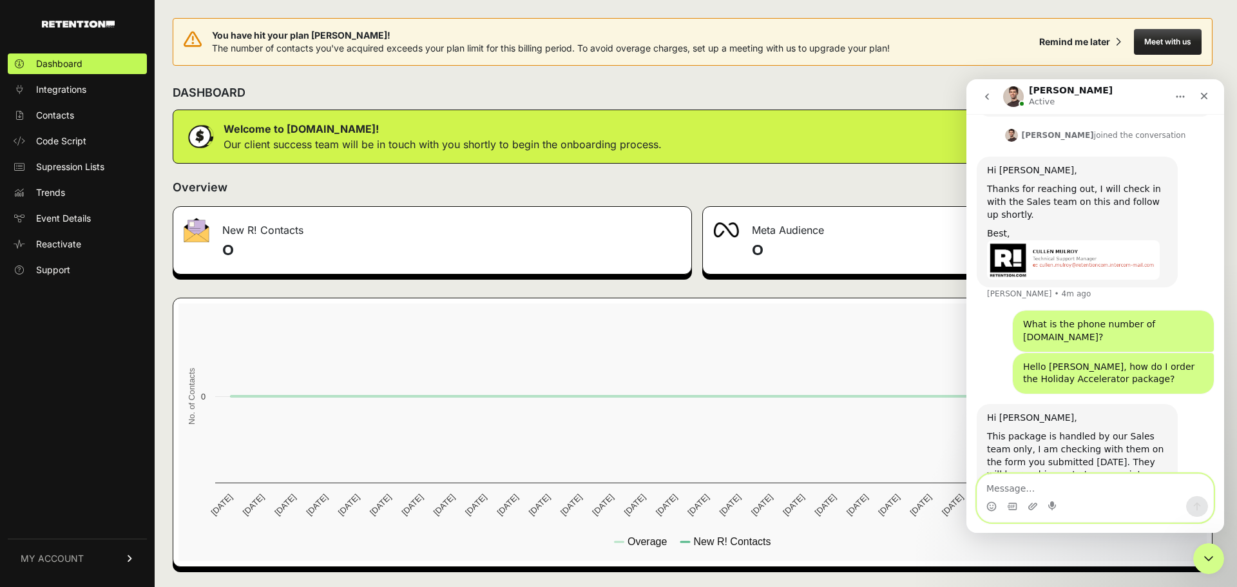
click at [1056, 487] on textarea "Message…" at bounding box center [1096, 485] width 236 height 22
paste textarea "OK thanks, if I don't hear back today or tomorrow, I'll assume Retention isn't …"
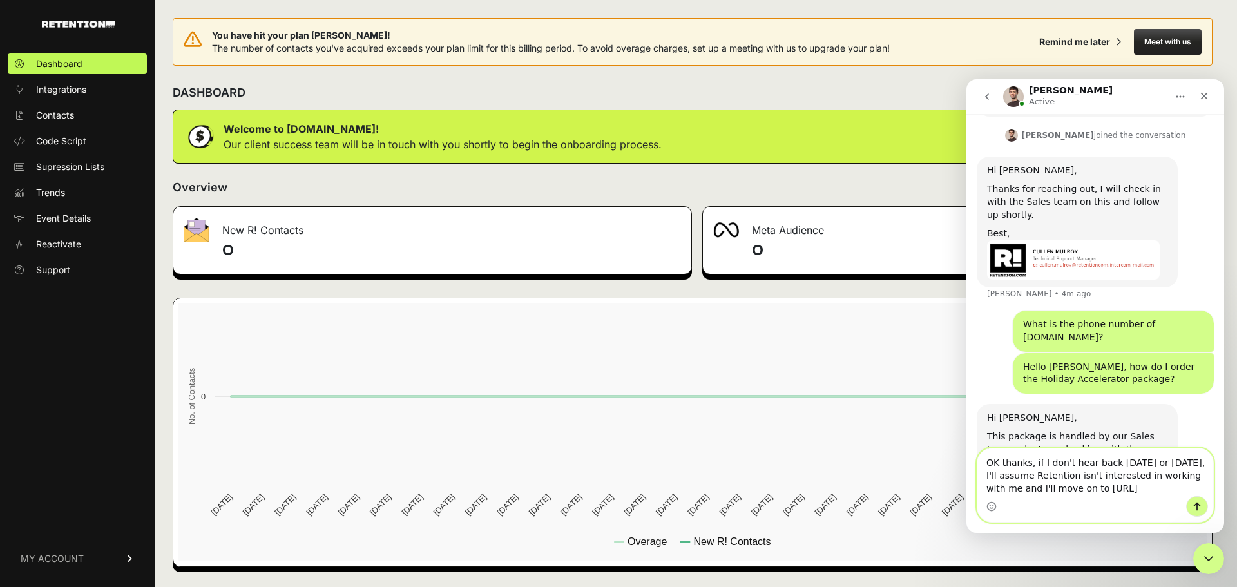
scroll to position [1125, 0]
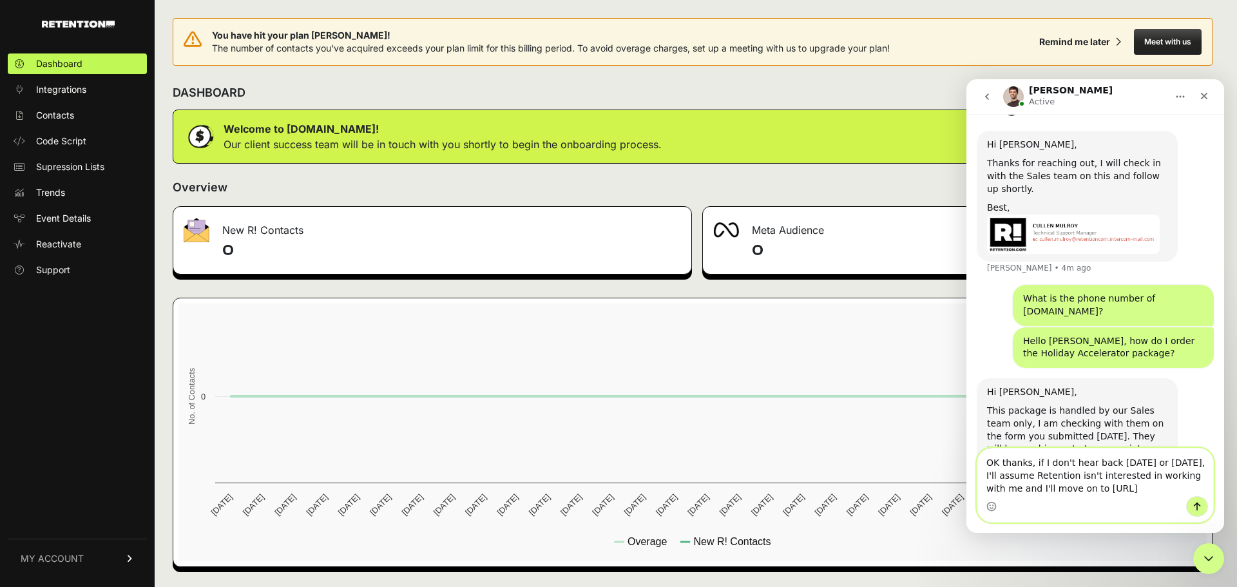
drag, startPoint x: 1027, startPoint y: 462, endPoint x: 1057, endPoint y: 481, distance: 35.6
click at [1027, 463] on textarea "OK thanks, if I don't hear back today or tomorrow, I'll assume Retention isn't …" at bounding box center [1096, 473] width 236 height 48
type textarea "OK thanks Cullen, if I don't hear back today or tomorrow, I'll assume Retention…"
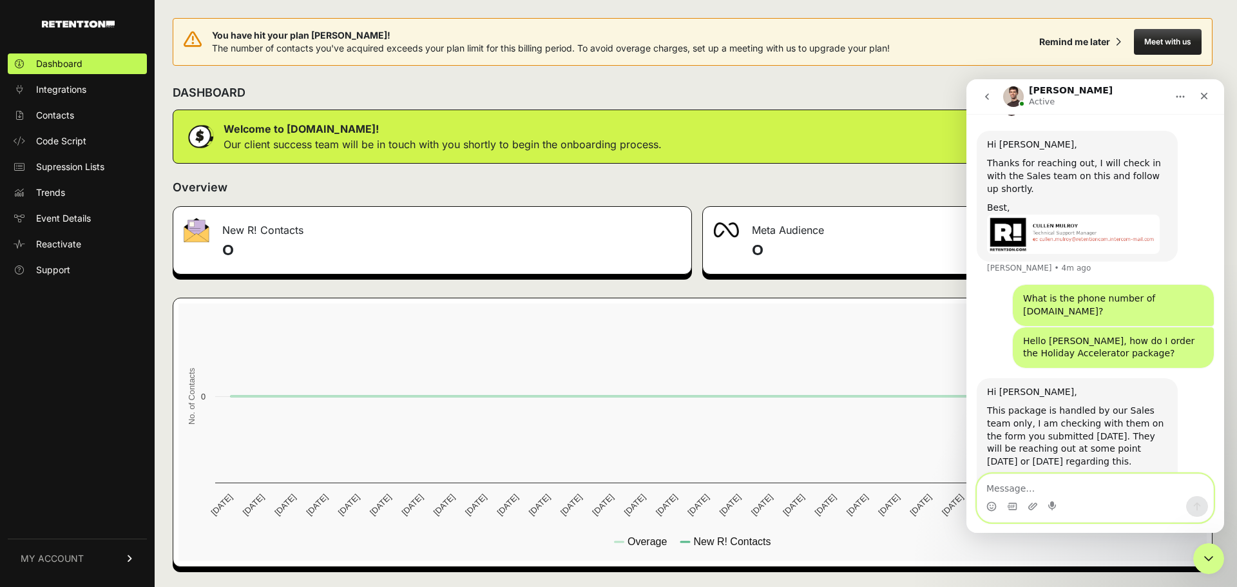
scroll to position [1175, 0]
